Goal: Task Accomplishment & Management: Use online tool/utility

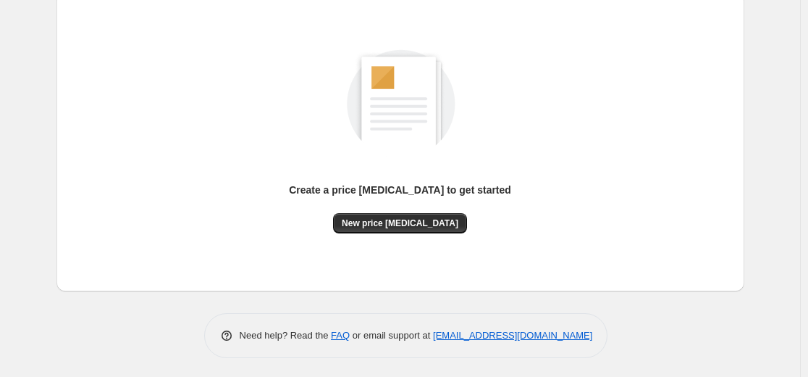
scroll to position [166, 0]
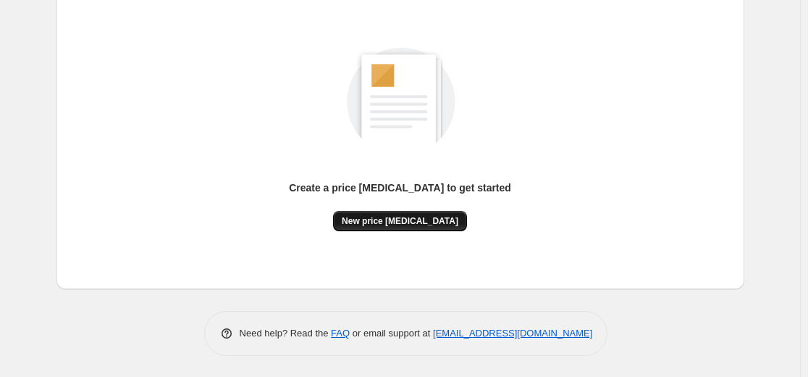
click at [418, 218] on span "New price [MEDICAL_DATA]" at bounding box center [400, 221] width 117 height 12
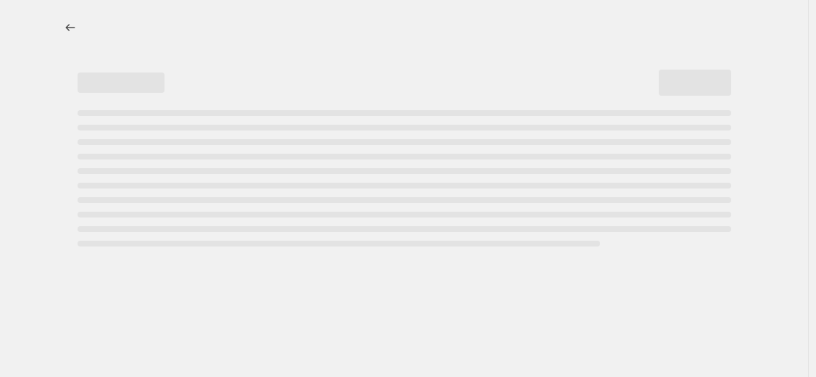
select select "percentage"
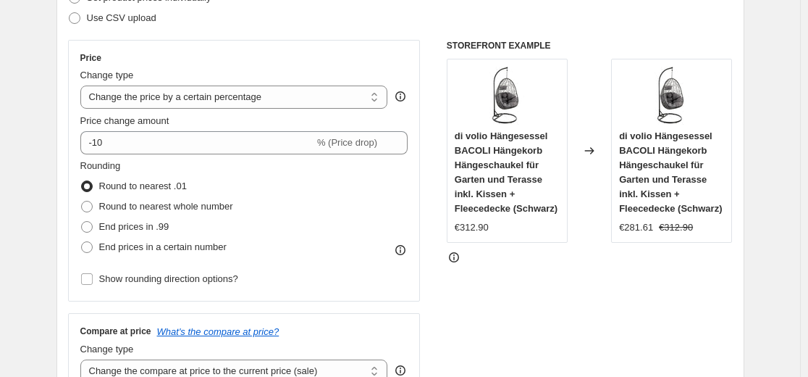
scroll to position [217, 0]
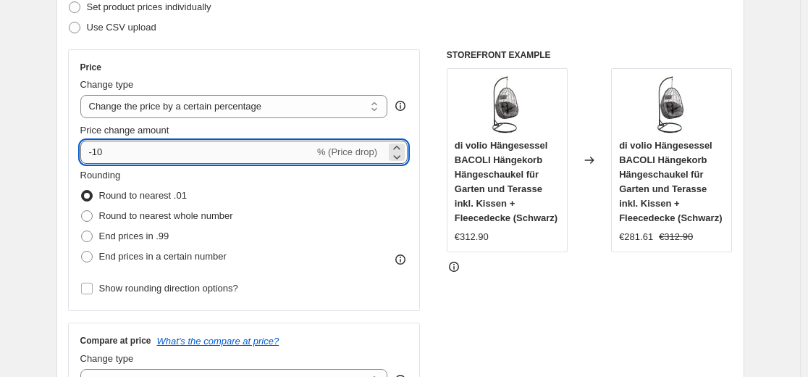
click at [215, 151] on input "-10" at bounding box center [197, 152] width 234 height 23
type input "-1"
type input "-35"
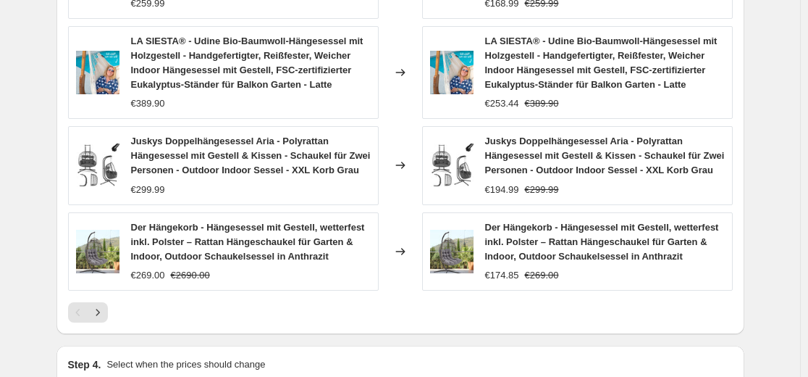
scroll to position [1086, 0]
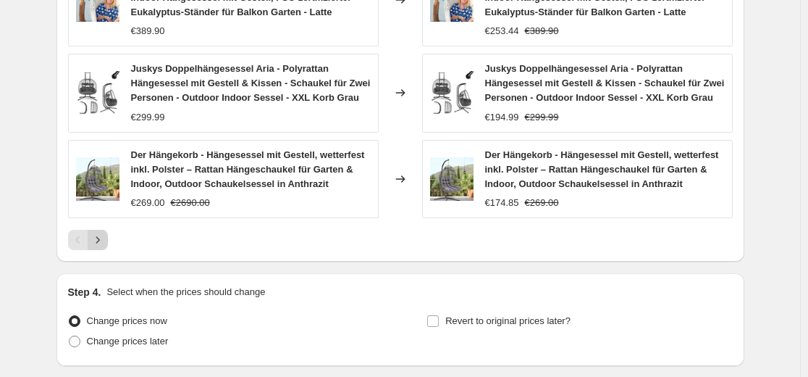
click at [101, 241] on icon "Next" at bounding box center [98, 240] width 14 height 14
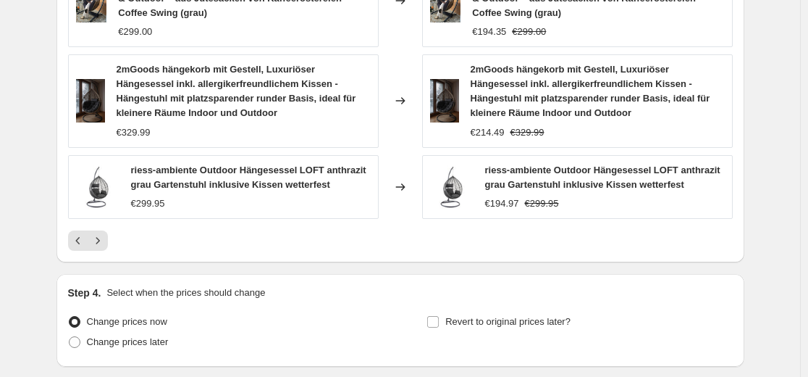
scroll to position [1197, 0]
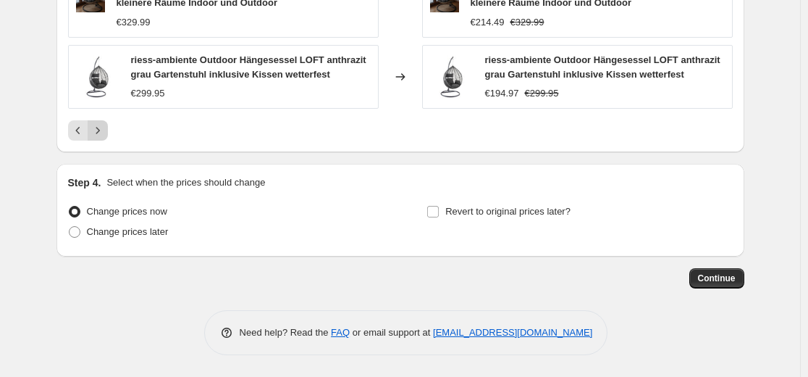
click at [96, 133] on icon "Next" at bounding box center [98, 130] width 14 height 14
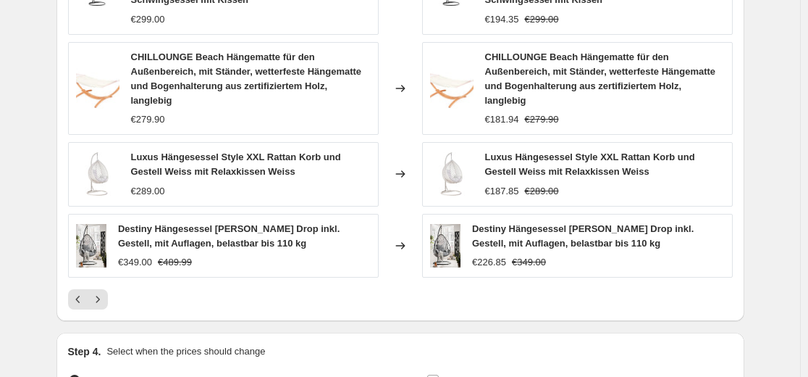
scroll to position [1072, 0]
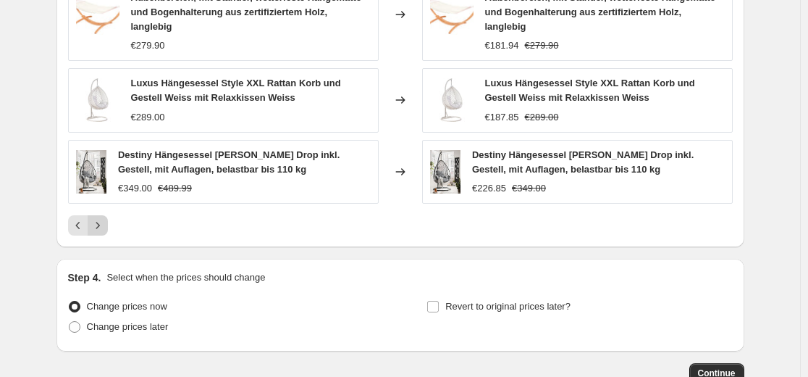
click at [104, 233] on button "Next" at bounding box center [98, 225] width 20 height 20
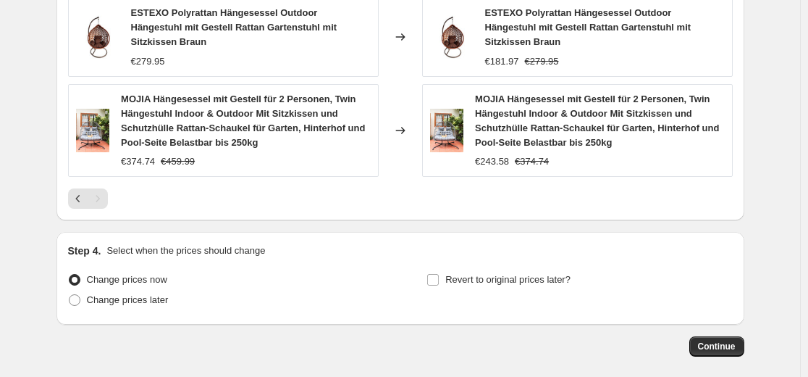
scroll to position [1182, 0]
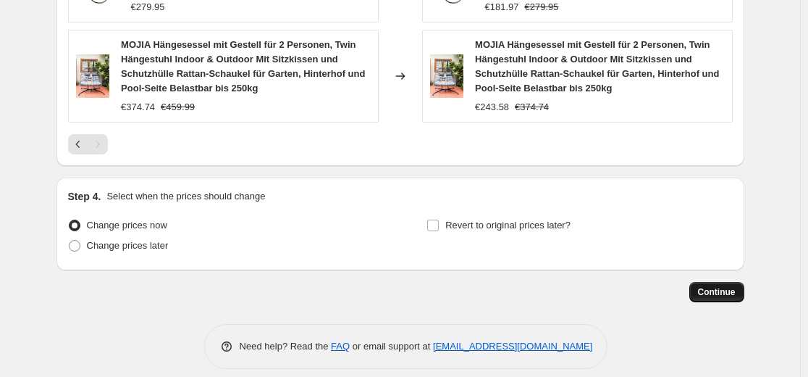
click at [721, 287] on button "Continue" at bounding box center [717, 292] width 55 height 20
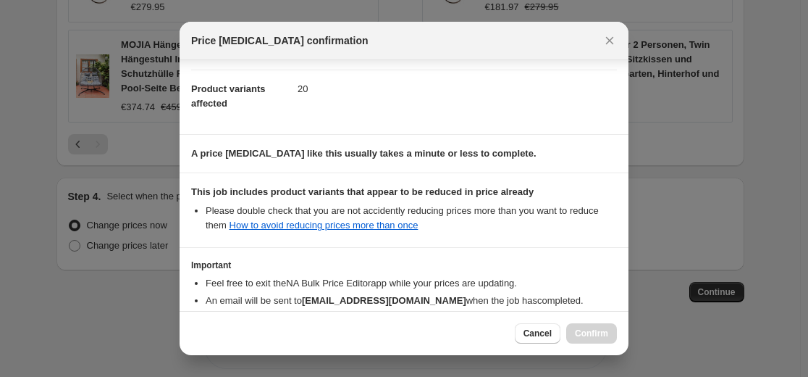
scroll to position [233, 0]
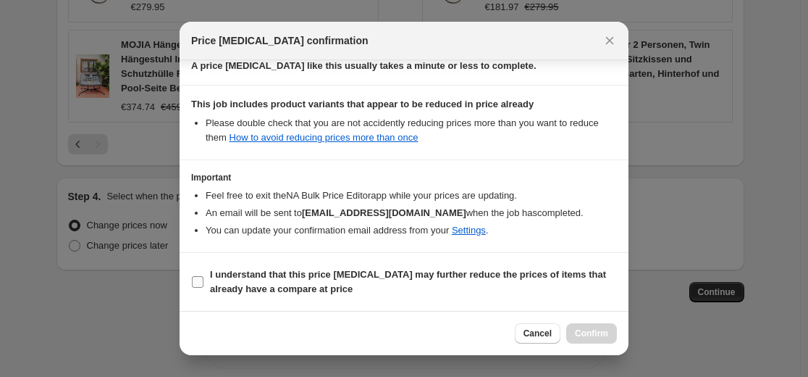
click at [487, 276] on b "I understand that this price [MEDICAL_DATA] may further reduce the prices of it…" at bounding box center [408, 281] width 396 height 25
click at [204, 276] on input "I understand that this price [MEDICAL_DATA] may further reduce the prices of it…" at bounding box center [198, 282] width 12 height 12
checkbox input "true"
click at [584, 343] on div "Cancel Confirm" at bounding box center [404, 333] width 449 height 44
click at [606, 335] on span "Confirm" at bounding box center [591, 333] width 33 height 12
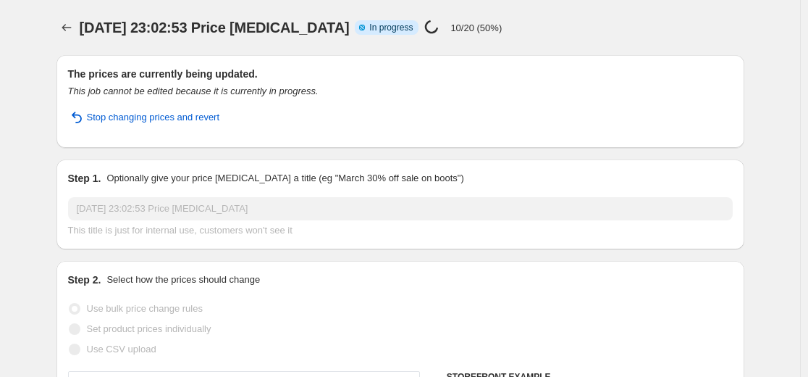
select select "percentage"
